Goal: Task Accomplishment & Management: Manage account settings

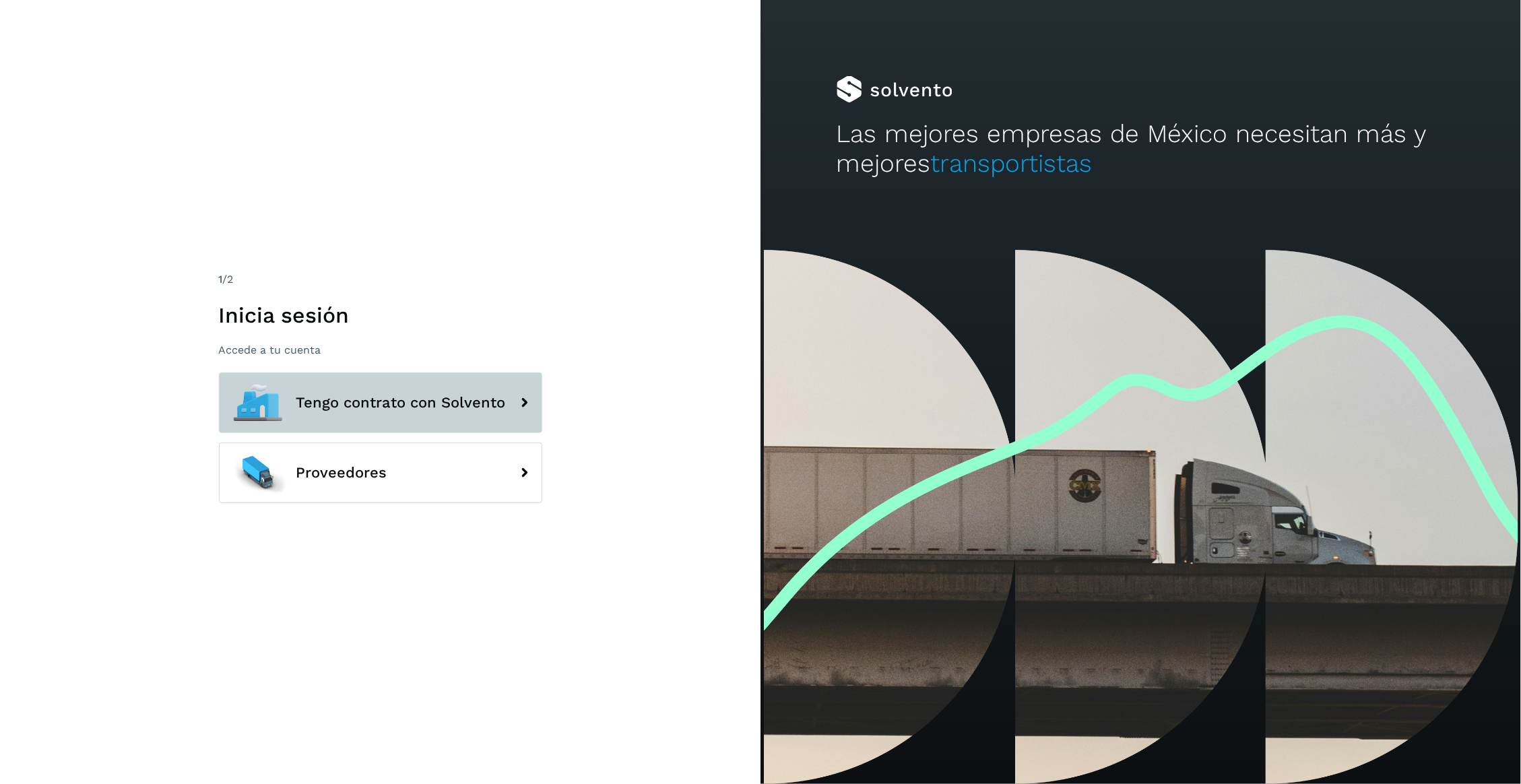
click at [418, 411] on span "Tengo contrato con Solvento" at bounding box center [401, 403] width 210 height 16
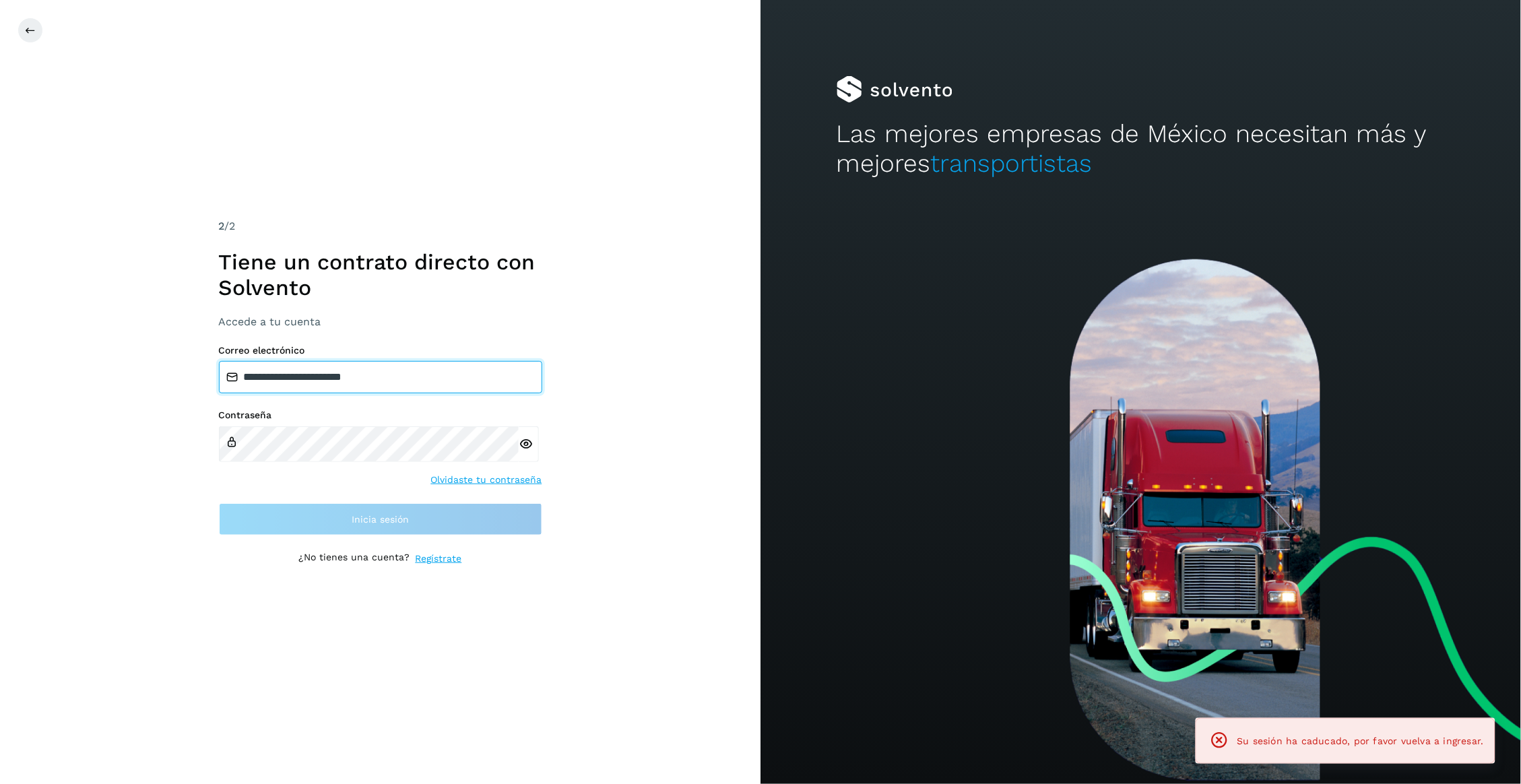
type input "**********"
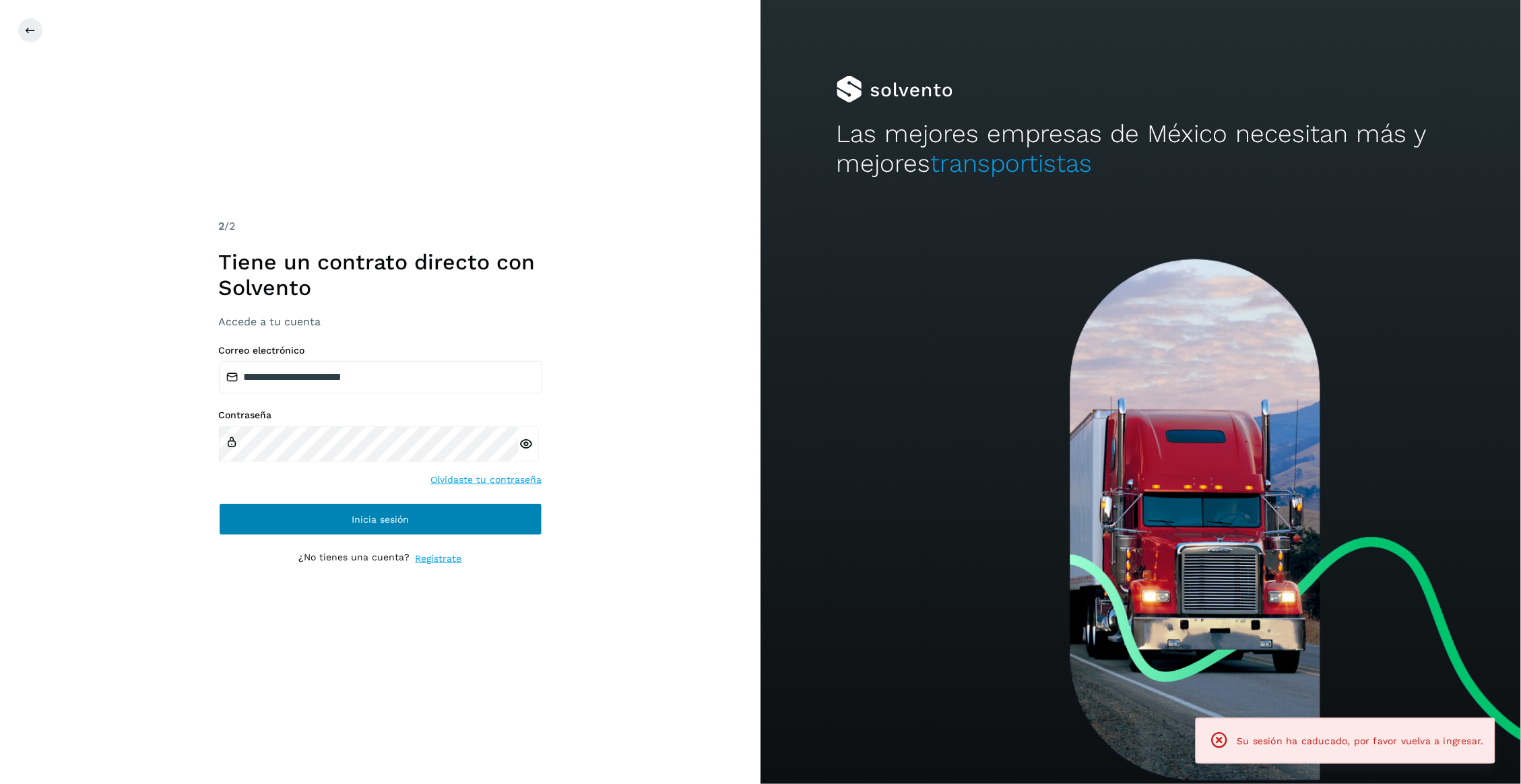
click at [475, 536] on button "Inicia sesión" at bounding box center [380, 518] width 324 height 32
